Goal: Task Accomplishment & Management: Complete application form

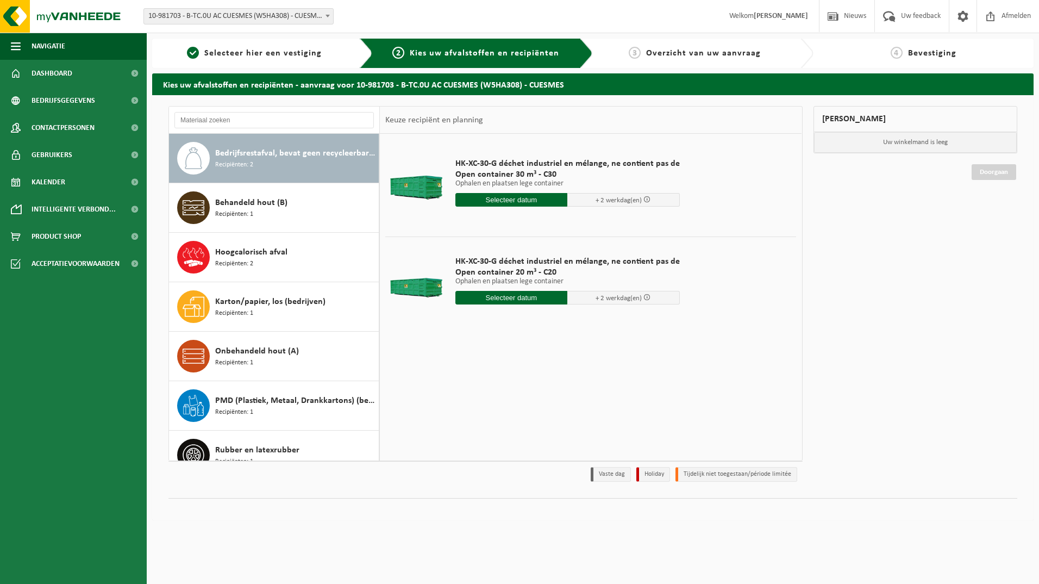
drag, startPoint x: 790, startPoint y: 178, endPoint x: 905, endPoint y: 390, distance: 240.8
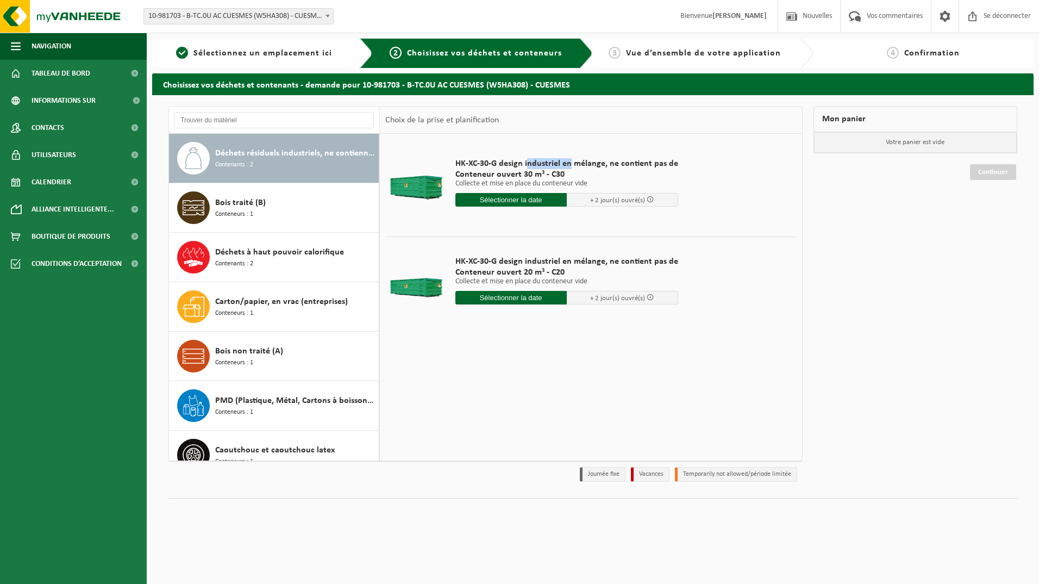
drag, startPoint x: 539, startPoint y: 164, endPoint x: 569, endPoint y: 164, distance: 29.9
click at [569, 164] on span "HK-XC-30-G design industriel en mélange, ne contient pas de" at bounding box center [566, 163] width 223 height 11
click at [289, 57] on span "Sélectionnez un emplacement ici" at bounding box center [262, 53] width 139 height 9
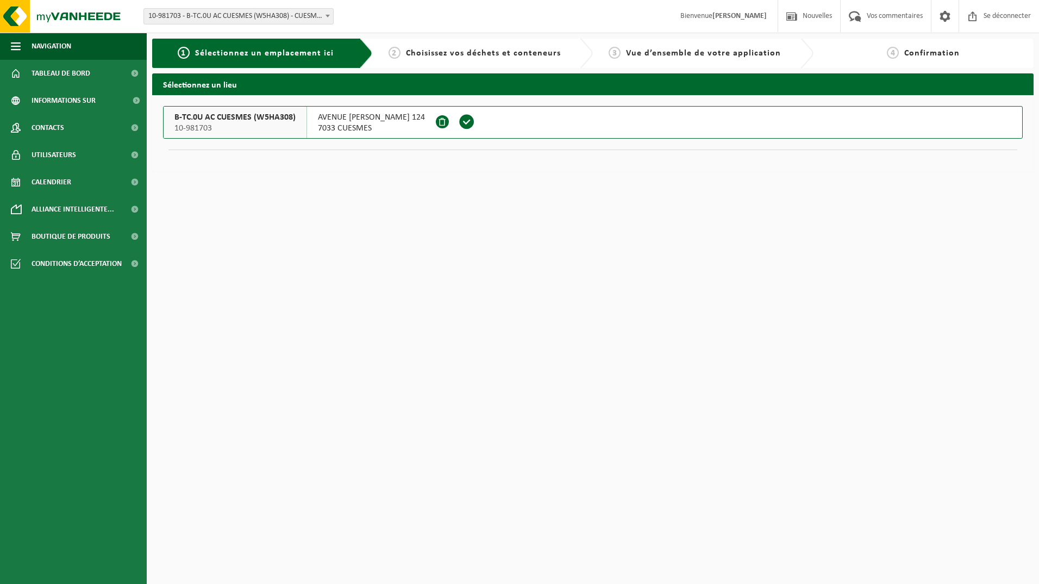
click at [445, 56] on span "Choisissez vos déchets et conteneurs" at bounding box center [483, 53] width 155 height 9
click at [451, 51] on span "Choisissez vos déchets et conteneurs" at bounding box center [483, 53] width 155 height 9
click at [382, 51] on div "2 Choisissez vos déchets et conteneurs" at bounding box center [474, 53] width 193 height 13
click at [393, 54] on span "2" at bounding box center [395, 53] width 12 height 12
click at [470, 119] on span at bounding box center [467, 122] width 16 height 16
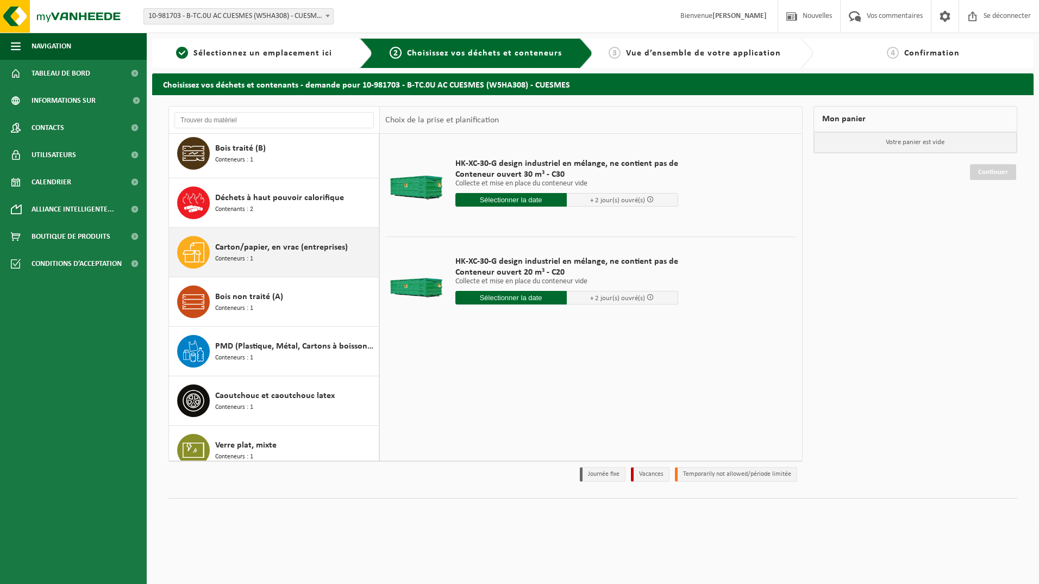
click at [314, 250] on span "Carton/papier, en vrac (entreprises)" at bounding box center [281, 247] width 133 height 13
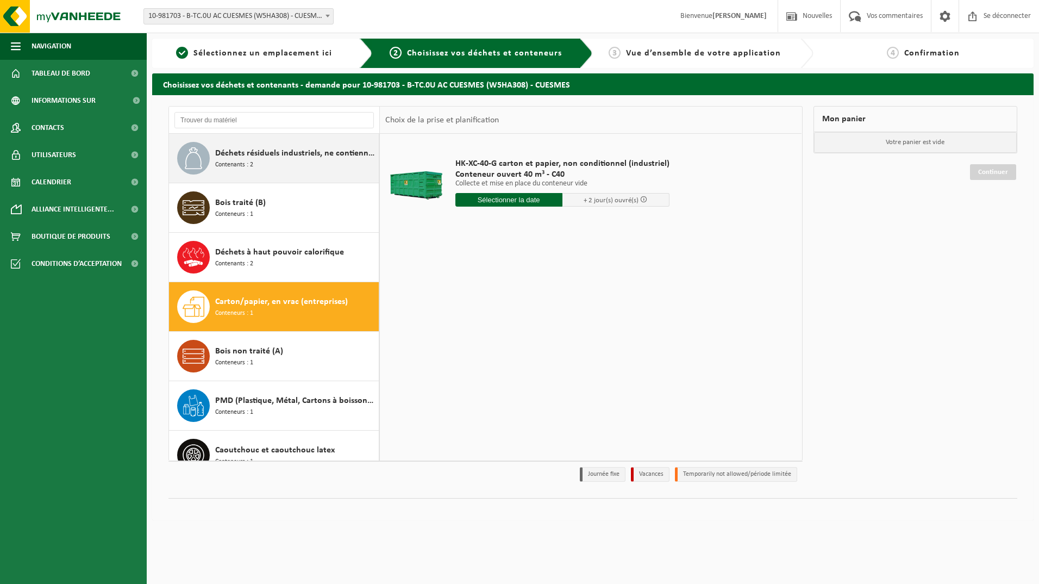
click at [308, 160] on div "Déchets résiduels industriels, ne contiennent pas de fractions recyclables, inc…" at bounding box center [295, 158] width 161 height 33
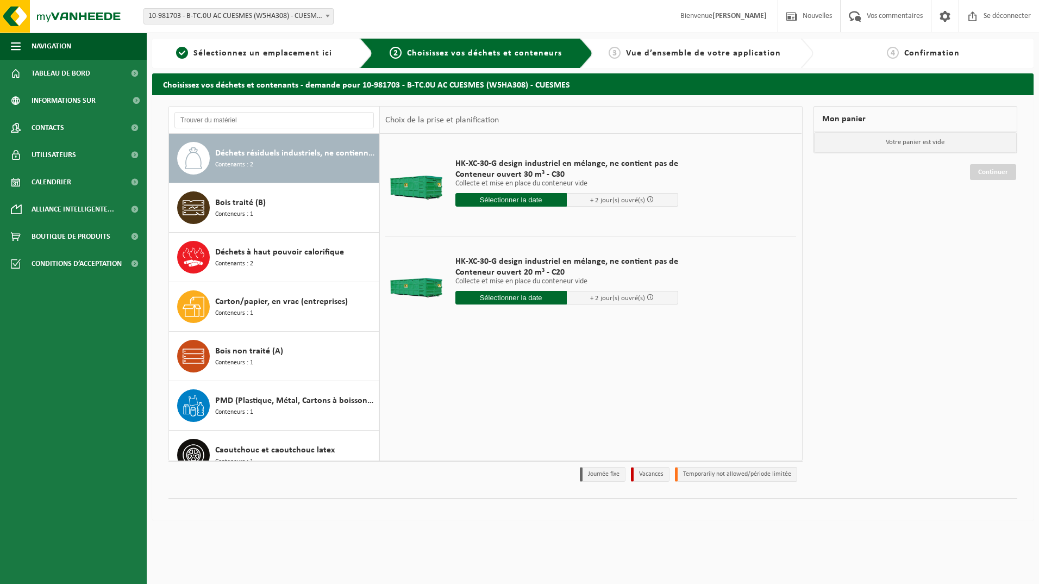
click at [538, 202] on input "text" at bounding box center [510, 200] width 111 height 14
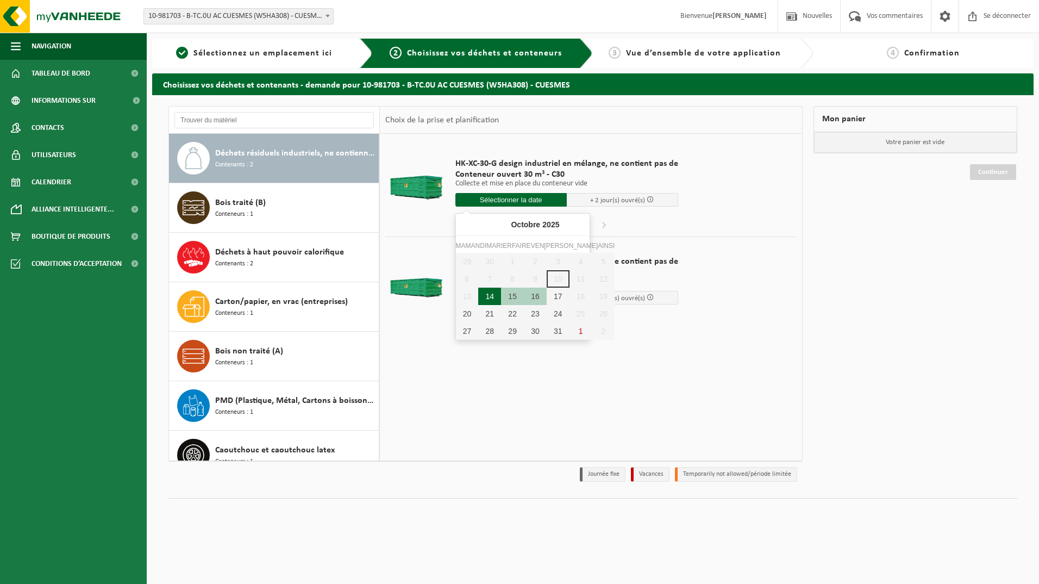
click at [485, 294] on div "14" at bounding box center [489, 296] width 23 height 17
type input "Van 2025-10-14"
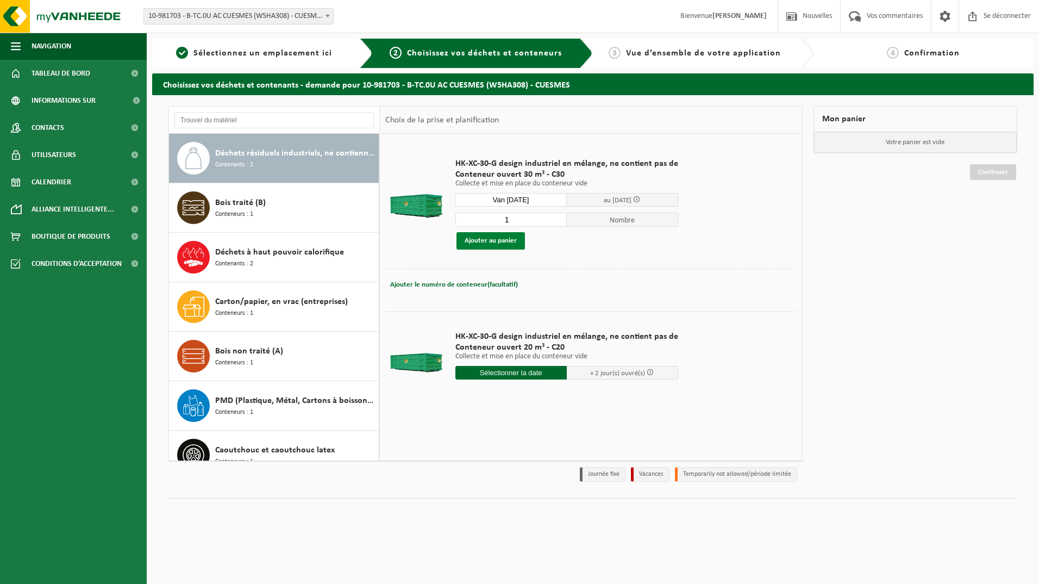
click at [488, 239] on button "Ajouter au panier" at bounding box center [491, 240] width 68 height 17
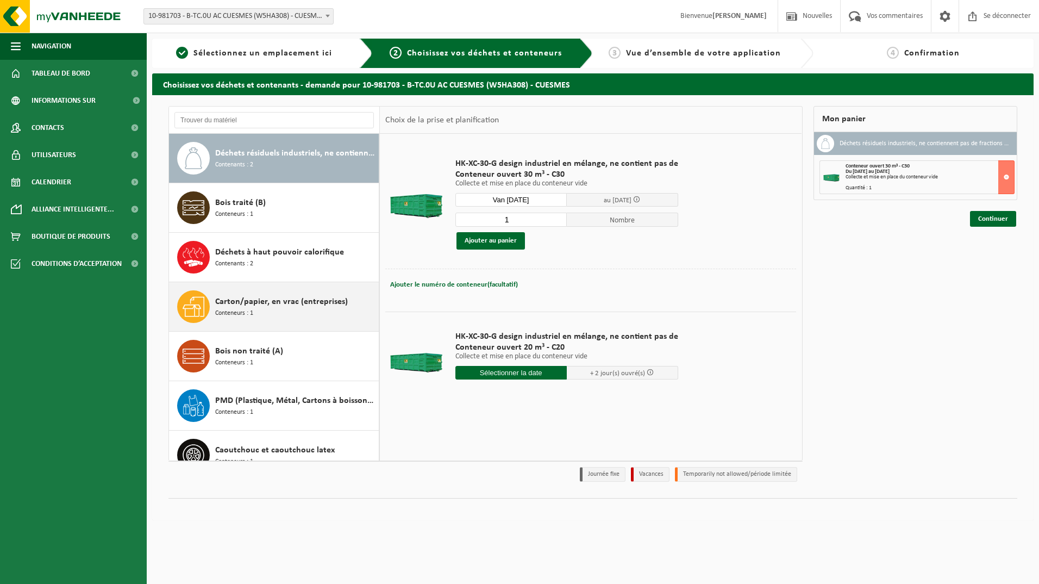
click at [290, 310] on div "Carton/papier, en vrac (entreprises) Conteneurs : 1" at bounding box center [295, 306] width 161 height 33
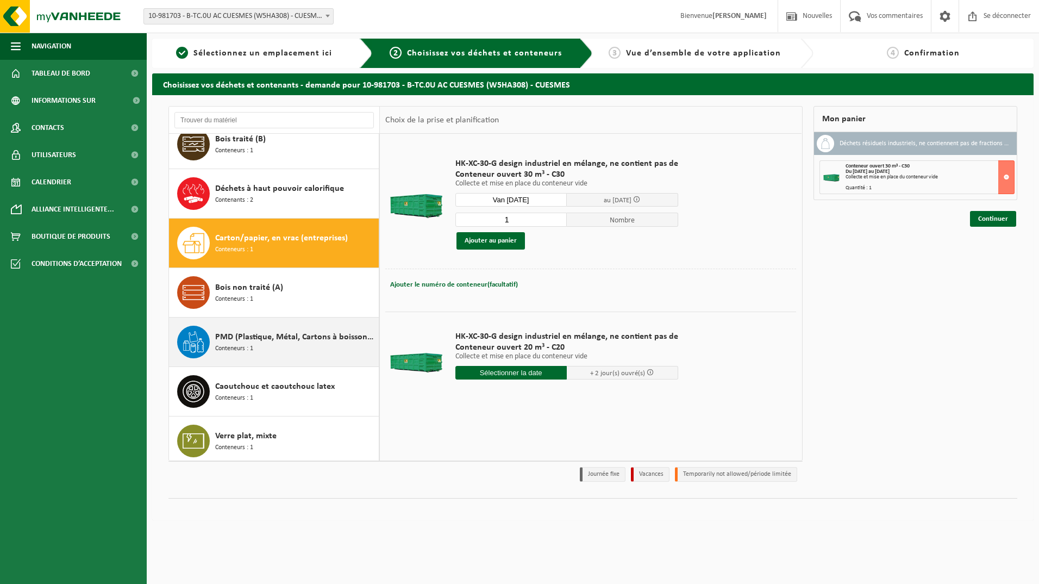
scroll to position [118, 0]
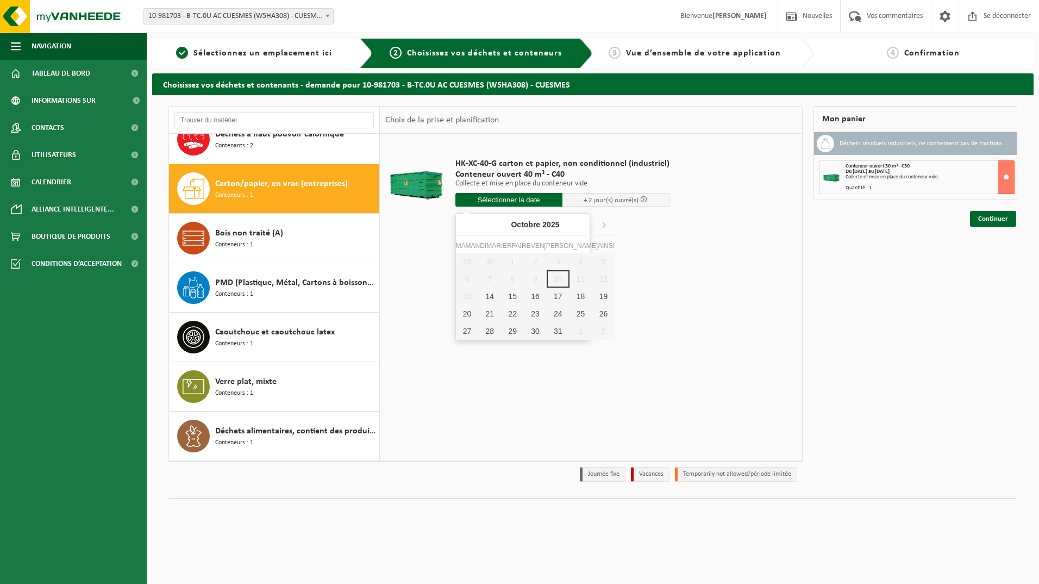
click at [513, 201] on input "text" at bounding box center [508, 200] width 107 height 14
click at [482, 302] on div "14" at bounding box center [489, 296] width 23 height 17
type input "Van 2025-10-14"
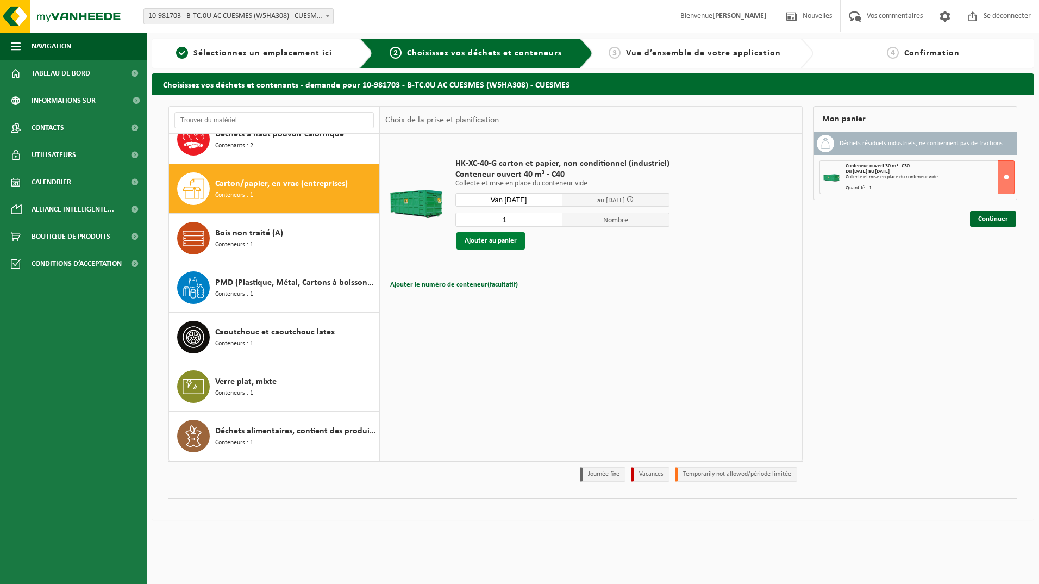
click at [520, 241] on button "Ajouter au panier" at bounding box center [491, 240] width 68 height 17
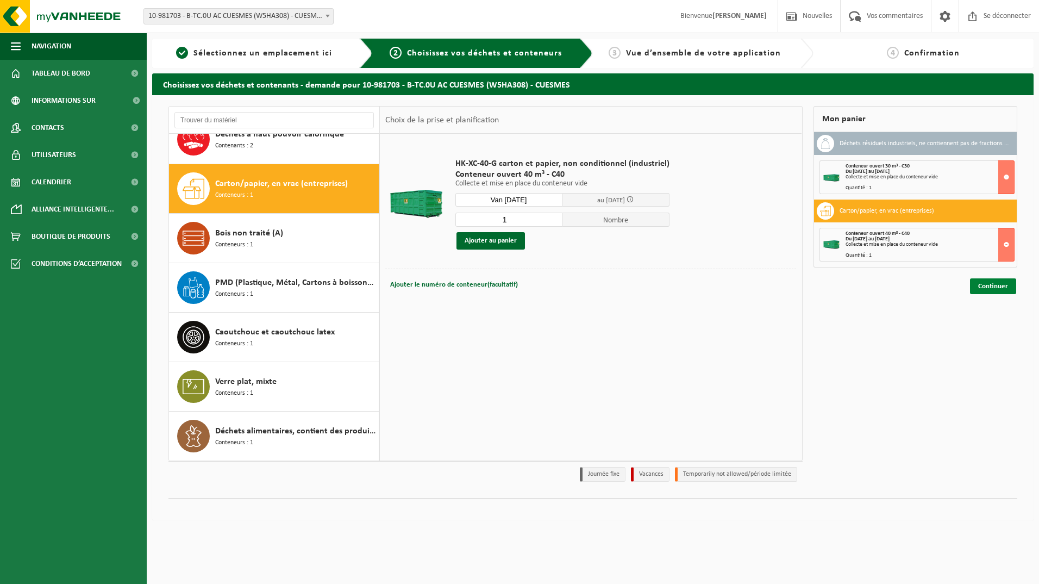
click at [995, 289] on link "Continuer" at bounding box center [993, 286] width 46 height 16
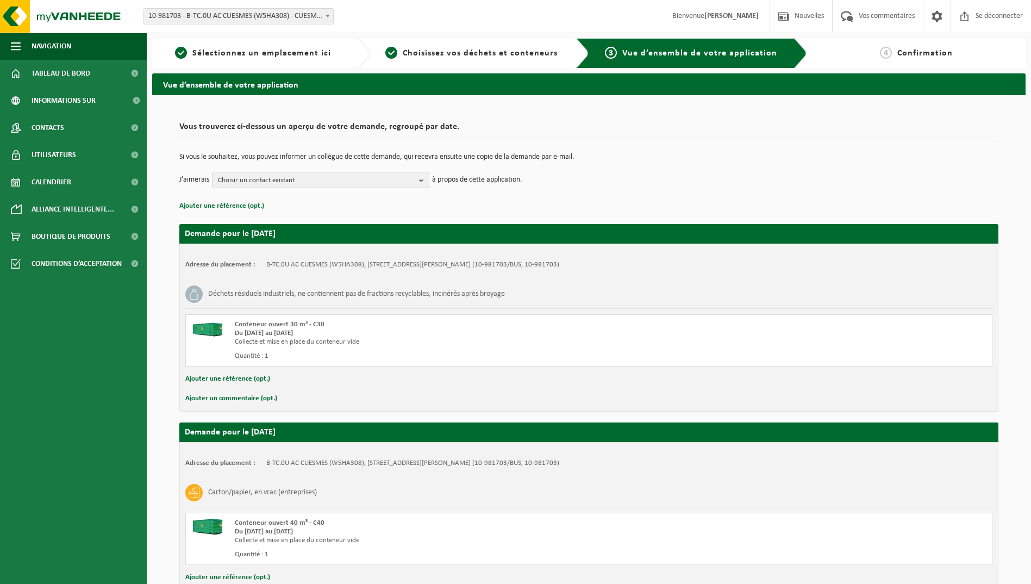
click at [299, 180] on span "Choisir un contact existant" at bounding box center [316, 180] width 197 height 16
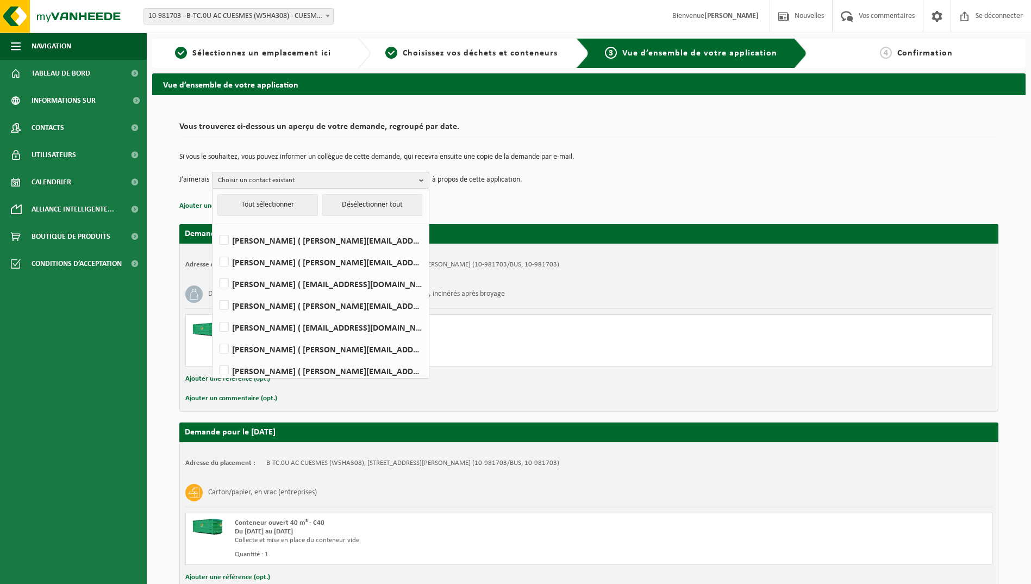
click at [270, 182] on span "Choisir un contact existant" at bounding box center [316, 180] width 197 height 16
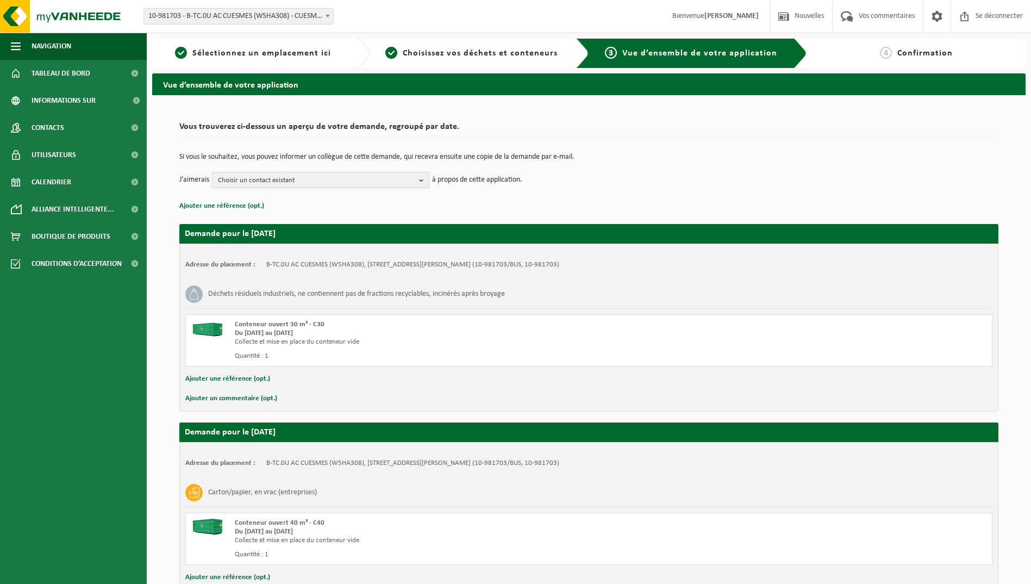
click at [270, 182] on span "Choisir un contact existant" at bounding box center [316, 180] width 197 height 16
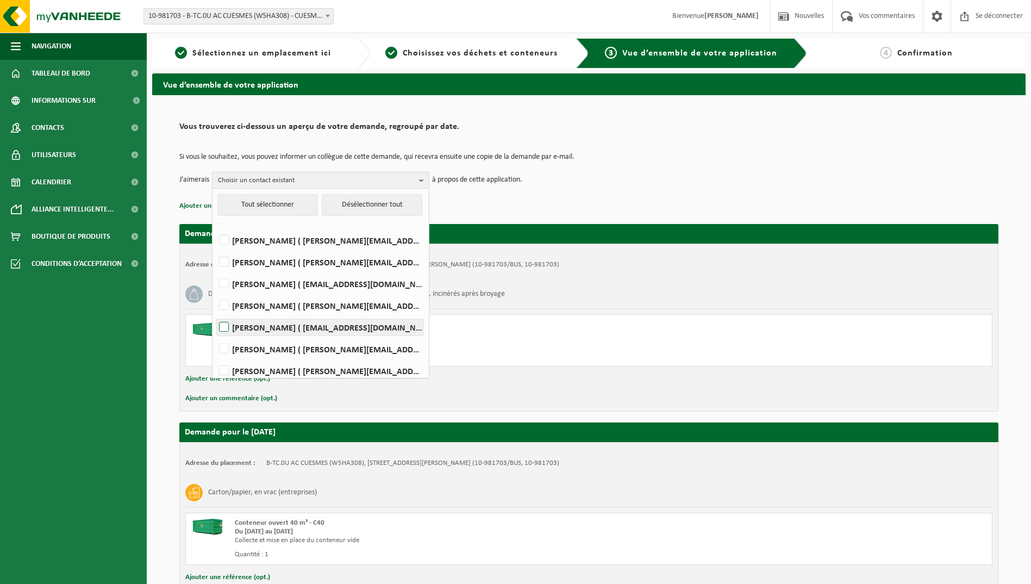
click at [227, 325] on label "Sebastien della Selva ( sebastien.dellaselva@belgiantrain.be )" at bounding box center [320, 327] width 207 height 16
click at [215, 314] on input "Sebastien della Selva ( sebastien.dellaselva@belgiantrain.be )" at bounding box center [215, 313] width 1 height 1
checkbox input "true"
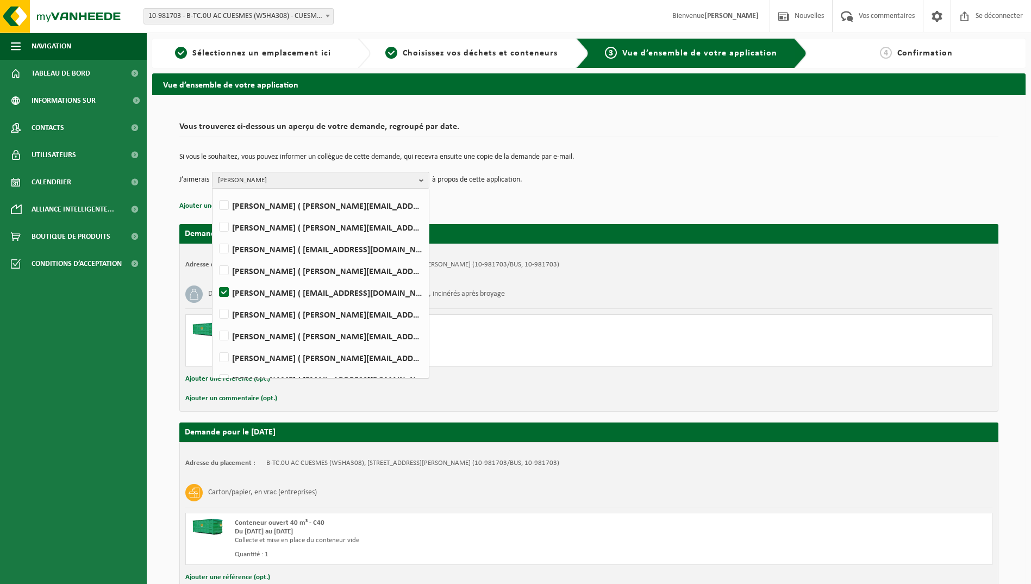
scroll to position [54, 0]
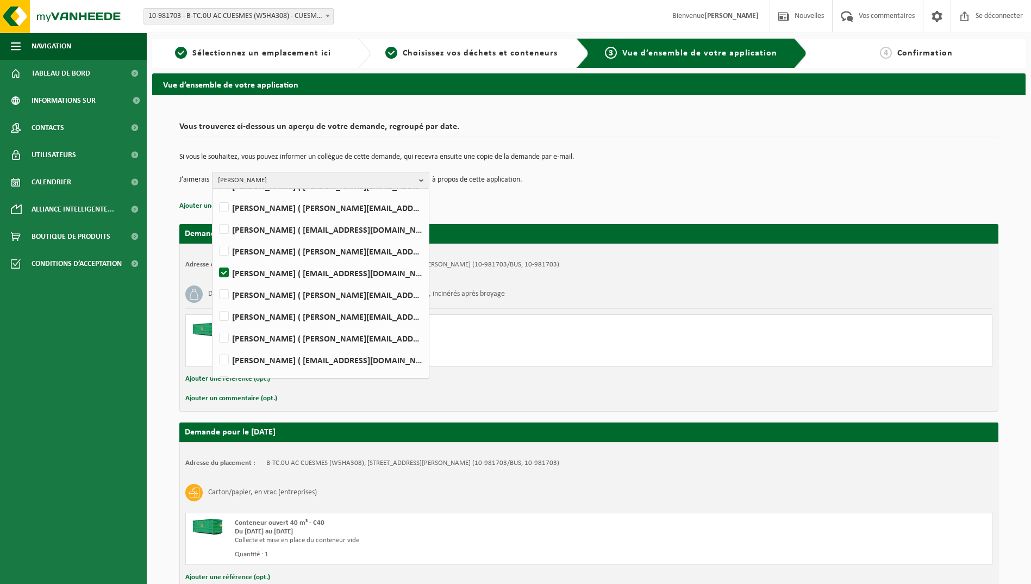
click at [533, 191] on div "Si vous le souhaitez, vous pouvez informer un collègue de cette demande, qui re…" at bounding box center [588, 170] width 819 height 57
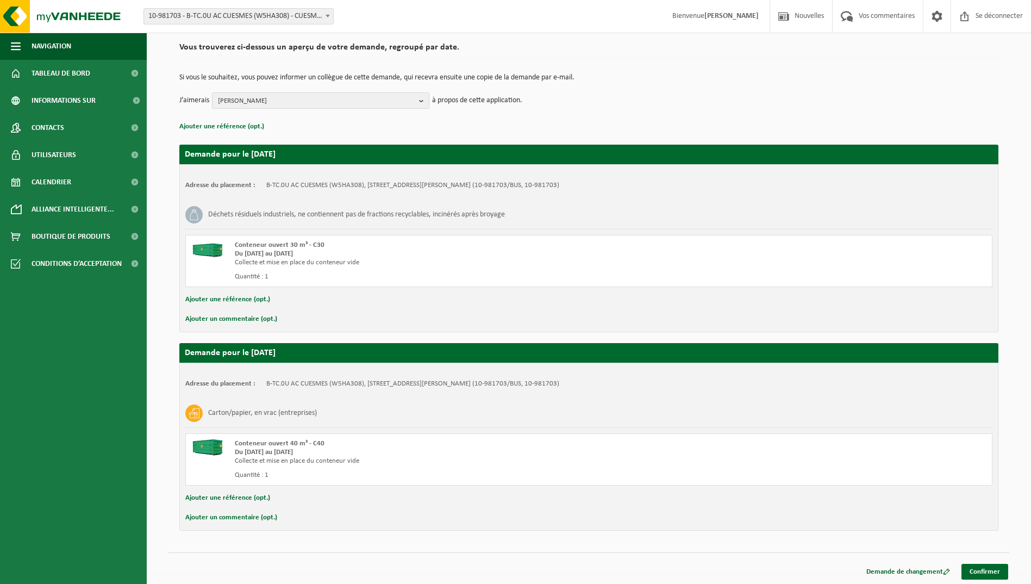
scroll to position [81, 0]
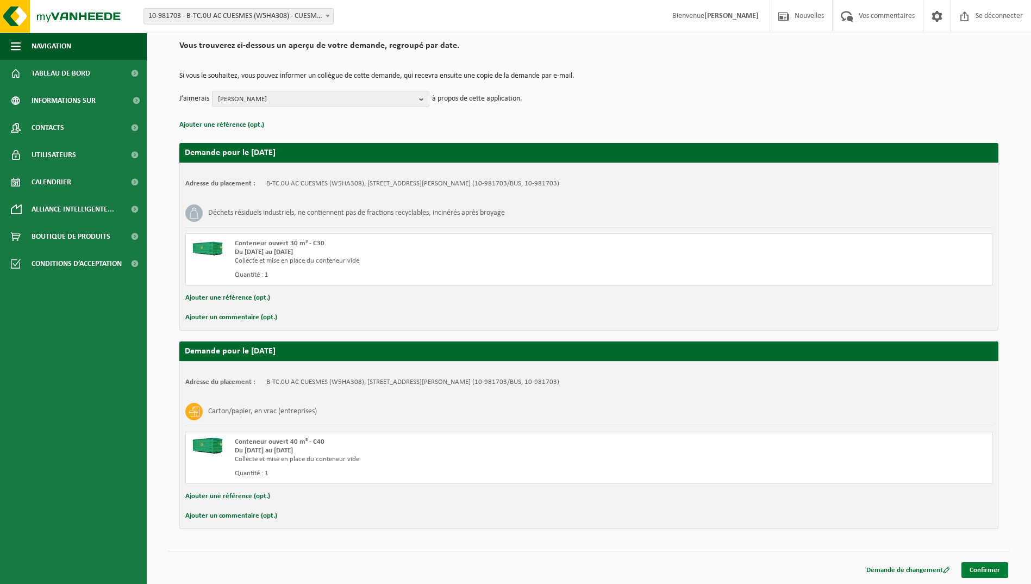
click at [995, 572] on link "Confirmer" at bounding box center [984, 570] width 47 height 16
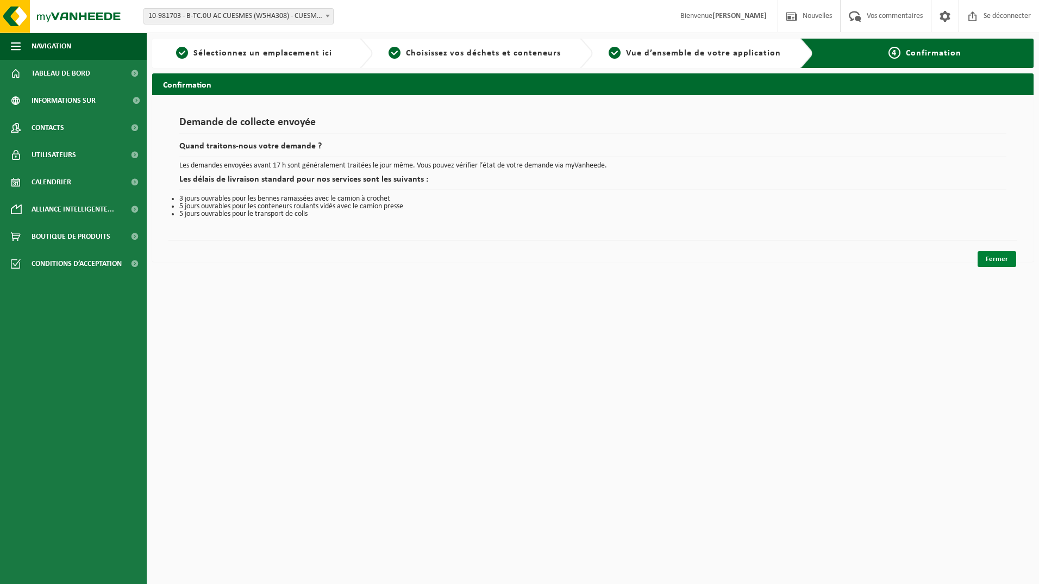
click at [989, 255] on link "Fermer" at bounding box center [997, 259] width 39 height 16
